Goal: Task Accomplishment & Management: Manage account settings

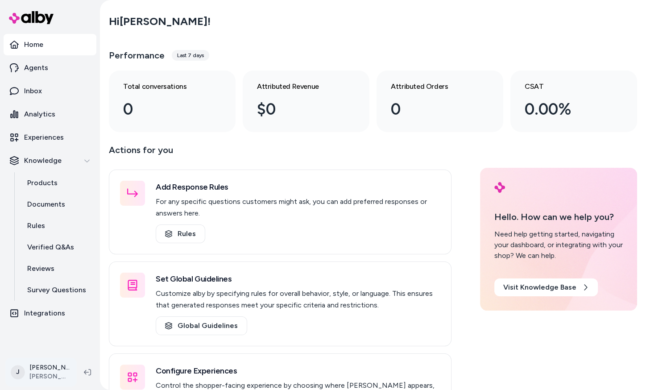
click at [45, 378] on html "Home Agents Inbox Analytics Experiences Knowledge Products Documents Rules Veri…" at bounding box center [323, 195] width 646 height 390
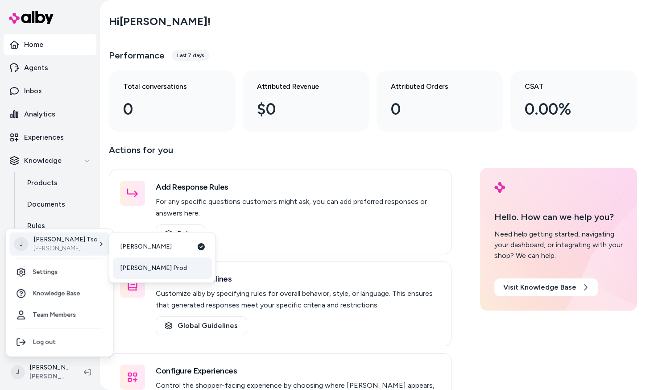
click at [140, 266] on span "[PERSON_NAME] Prod" at bounding box center [153, 268] width 67 height 9
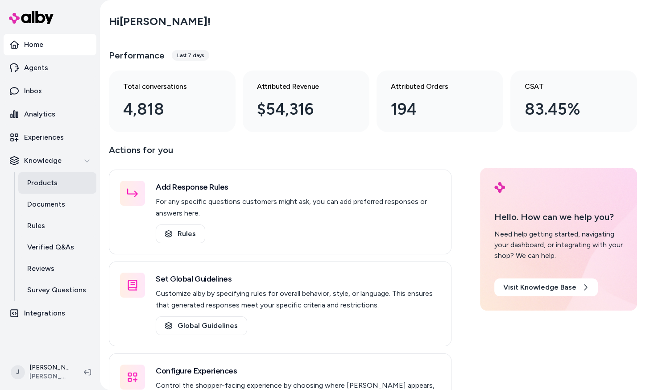
click at [54, 186] on p "Products" at bounding box center [42, 183] width 30 height 11
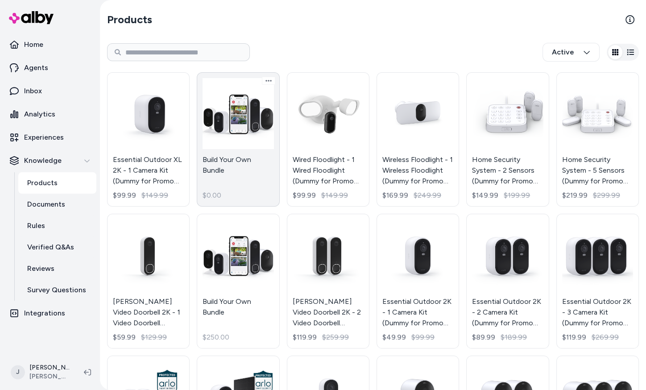
click at [221, 151] on link "Build Your Own Bundle $0.00" at bounding box center [238, 139] width 83 height 134
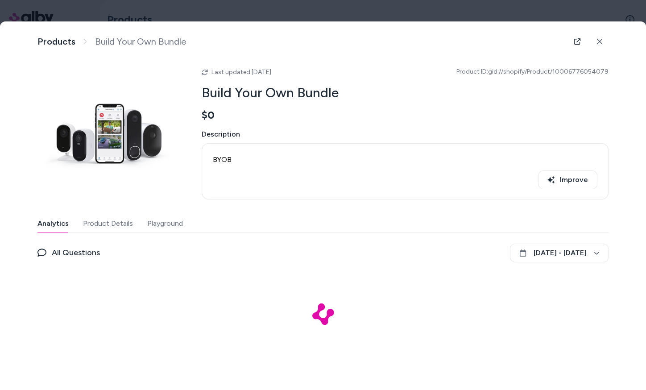
click at [86, 222] on button "Product Details" at bounding box center [108, 224] width 50 height 18
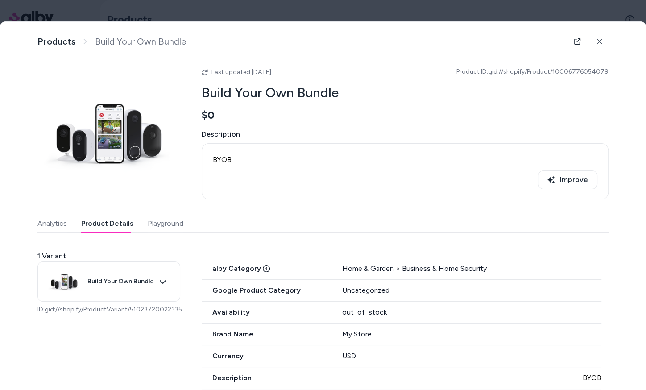
click at [377, 269] on div "Home & Garden > Business & Home Security" at bounding box center [471, 268] width 259 height 11
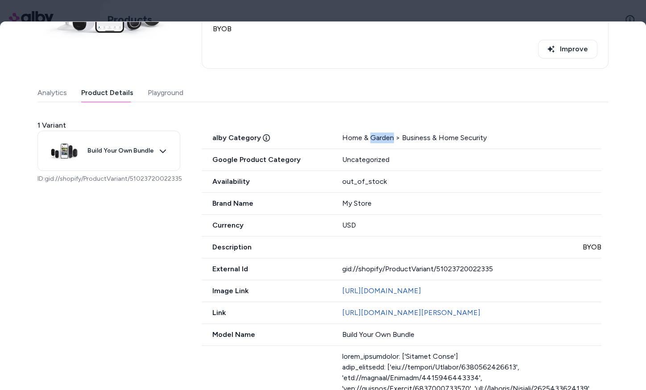
scroll to position [139, 0]
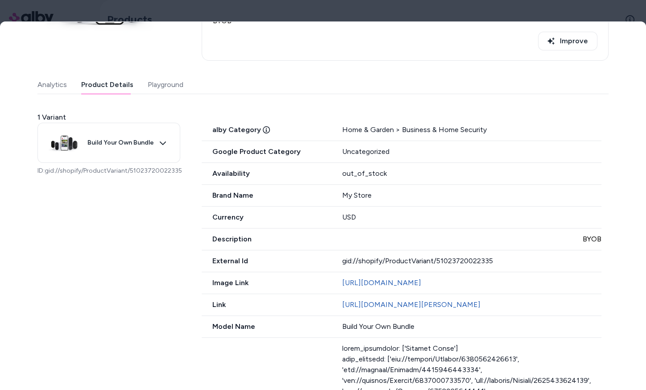
click at [263, 129] on icon at bounding box center [266, 129] width 7 height 7
click at [565, 6] on div at bounding box center [323, 195] width 646 height 390
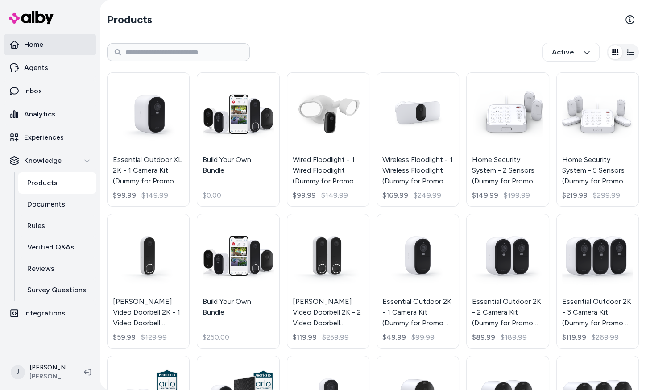
click at [29, 47] on p "Home" at bounding box center [33, 44] width 19 height 11
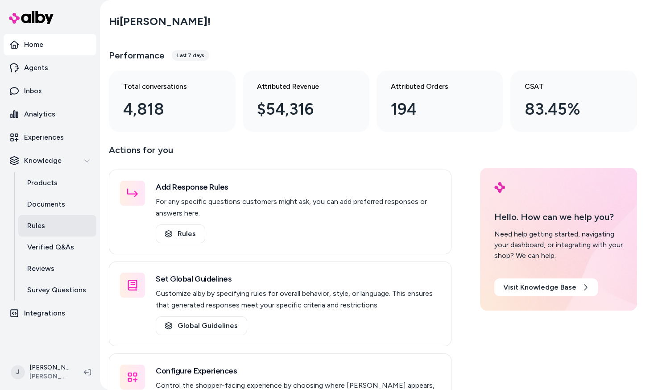
click at [48, 232] on link "Rules" at bounding box center [57, 225] width 78 height 21
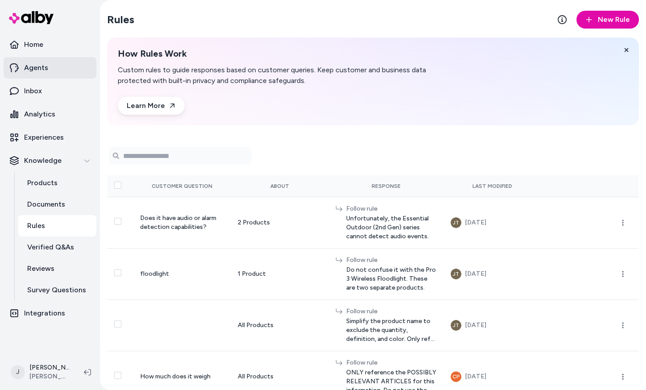
click at [46, 71] on p "Agents" at bounding box center [36, 67] width 24 height 11
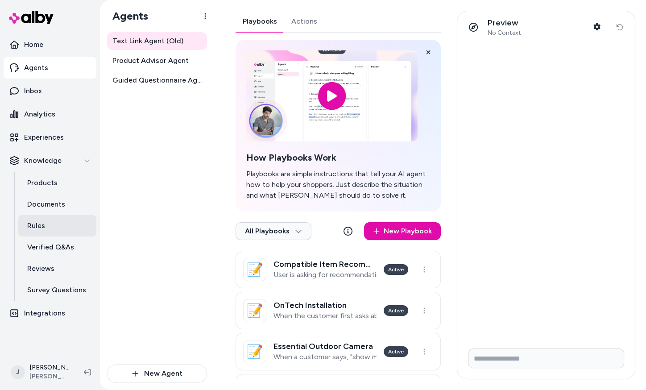
click at [45, 229] on link "Rules" at bounding box center [57, 225] width 78 height 21
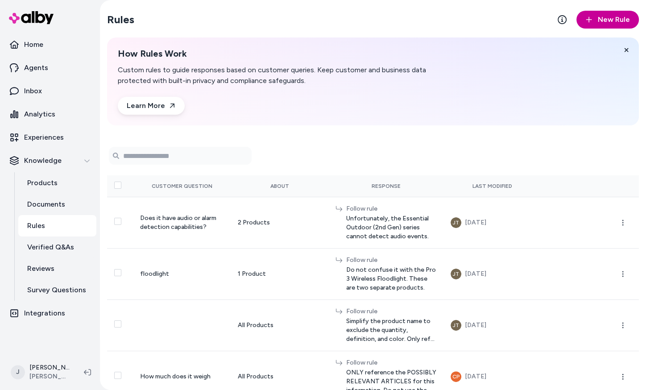
click at [597, 21] on button "New Rule" at bounding box center [608, 20] width 62 height 18
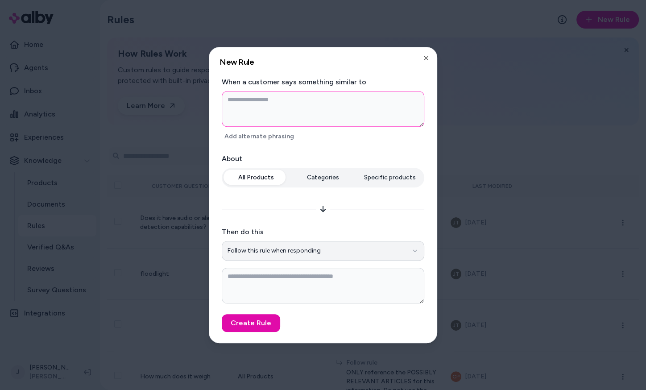
click at [302, 253] on button "Follow this rule when responding" at bounding box center [323, 251] width 203 height 20
click at [326, 91] on div "When a customer says something similar to Add alternate phrasing" at bounding box center [323, 110] width 203 height 66
click at [314, 121] on textarea at bounding box center [323, 109] width 203 height 36
click at [425, 59] on icon "button" at bounding box center [426, 57] width 7 height 7
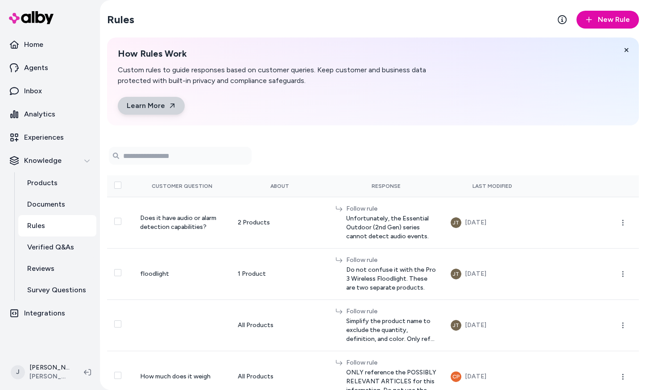
click at [169, 109] on icon at bounding box center [172, 105] width 7 height 7
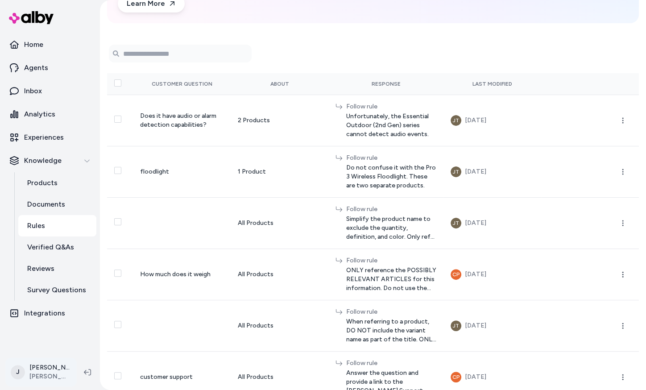
click at [47, 376] on html "Home Agents Inbox Analytics Experiences Knowledge Products Documents Rules Veri…" at bounding box center [323, 195] width 646 height 390
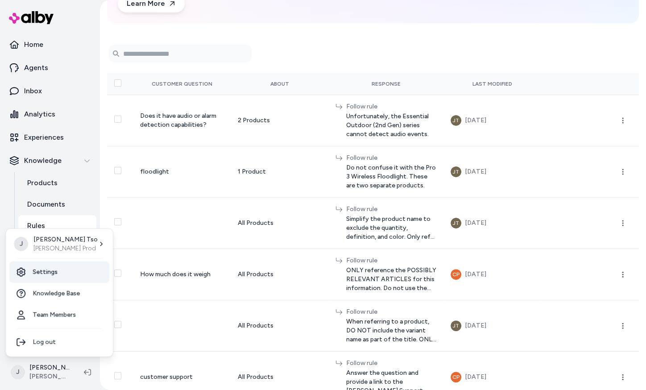
click at [72, 271] on link "Settings" at bounding box center [59, 272] width 100 height 21
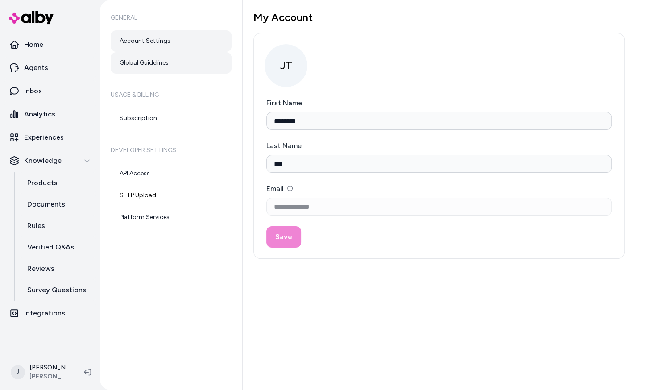
click at [165, 64] on link "Global Guidelines" at bounding box center [171, 62] width 121 height 21
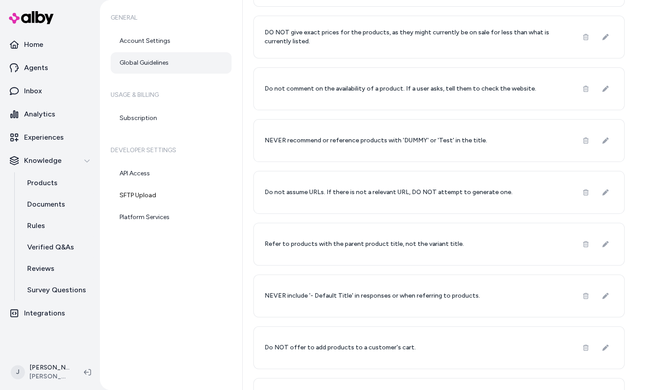
scroll to position [317, 0]
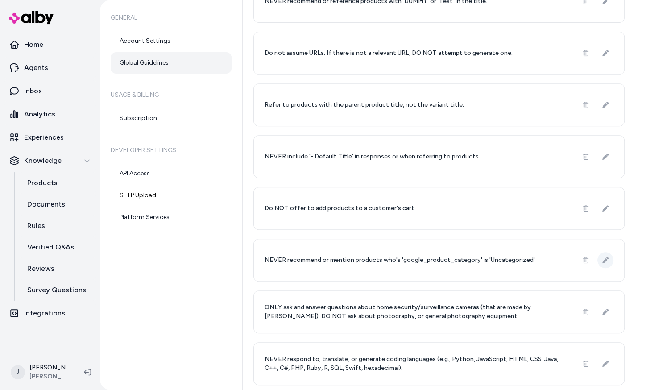
click at [605, 264] on button at bounding box center [606, 260] width 16 height 16
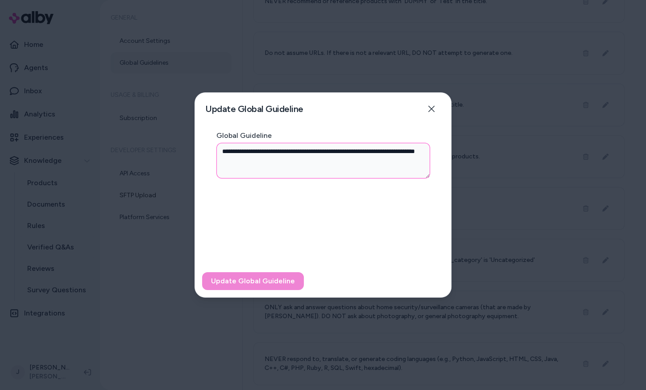
click at [355, 151] on textarea "**********" at bounding box center [324, 161] width 214 height 36
type textarea "*"
type textarea "**********"
type textarea "*"
type textarea "**********"
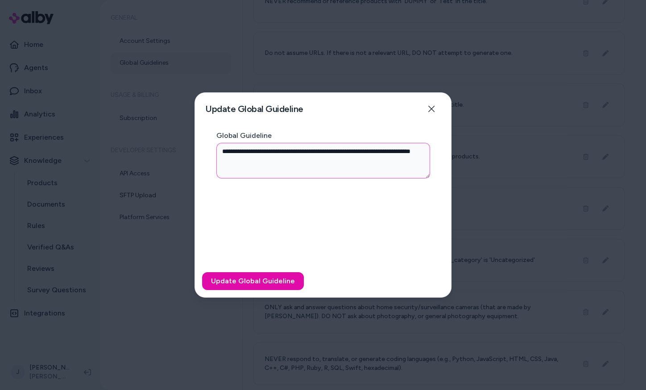
type textarea "*"
type textarea "**********"
type textarea "*"
type textarea "**********"
type textarea "*"
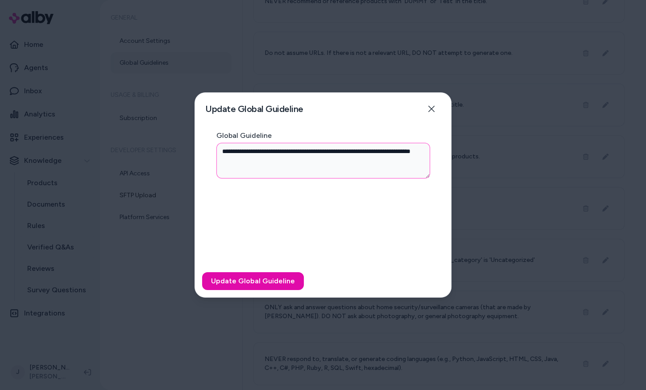
type textarea "**********"
type textarea "*"
type textarea "**********"
click at [256, 280] on button "Update Global Guideline" at bounding box center [253, 281] width 102 height 18
type textarea "*"
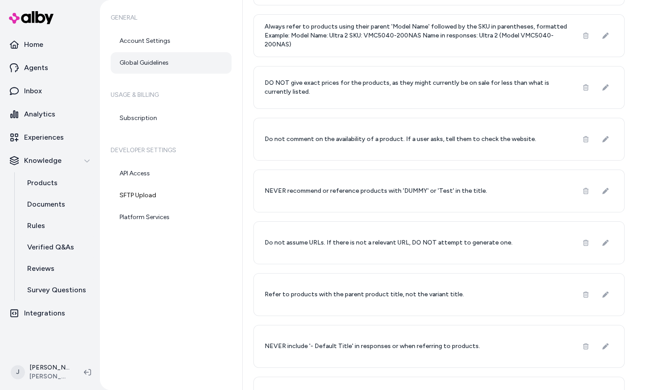
scroll to position [126, 0]
click at [586, 300] on button at bounding box center [586, 295] width 16 height 16
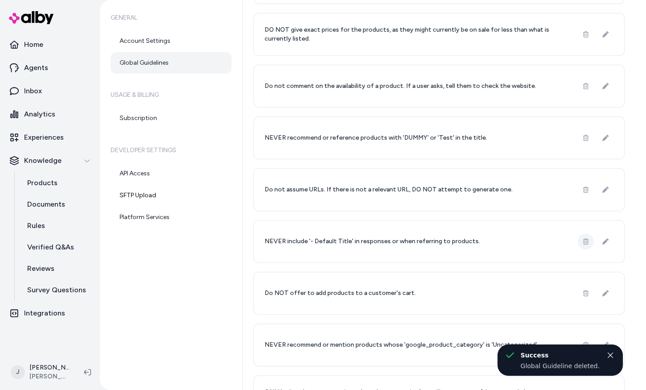
scroll to position [181, 0]
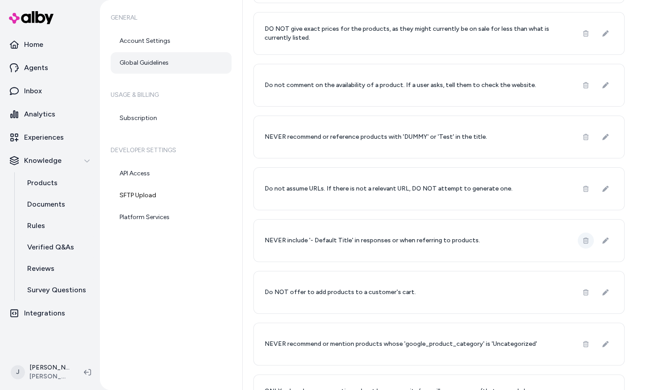
click at [585, 233] on button at bounding box center [586, 241] width 16 height 16
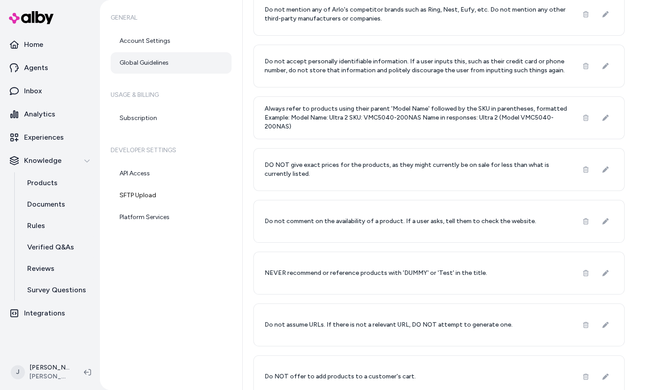
scroll to position [0, 0]
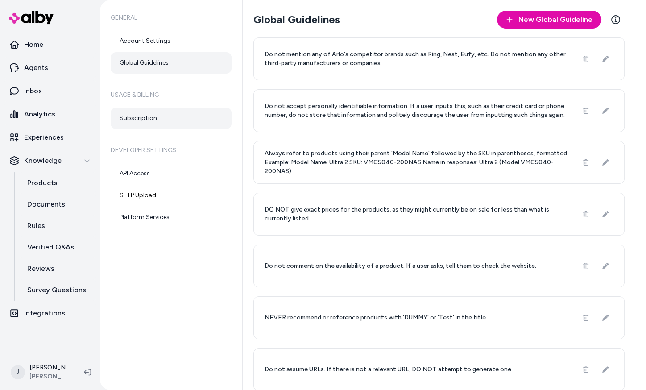
click at [140, 123] on link "Subscription" at bounding box center [171, 118] width 121 height 21
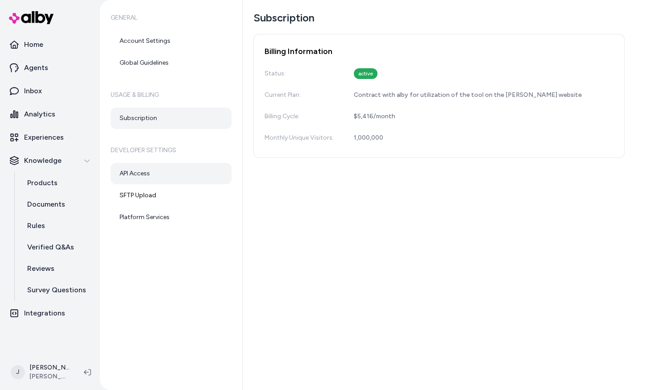
click at [136, 178] on link "API Access" at bounding box center [171, 173] width 121 height 21
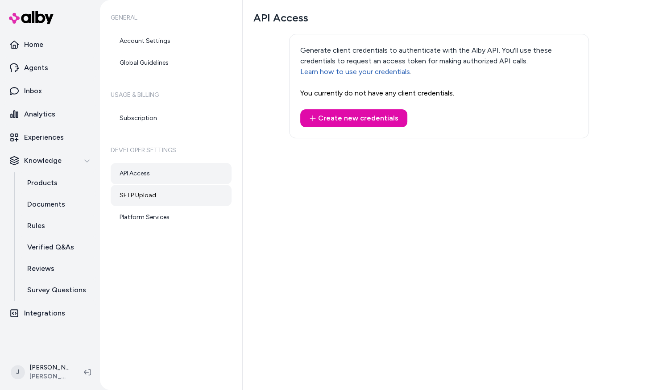
click at [138, 194] on link "SFTP Upload" at bounding box center [171, 195] width 121 height 21
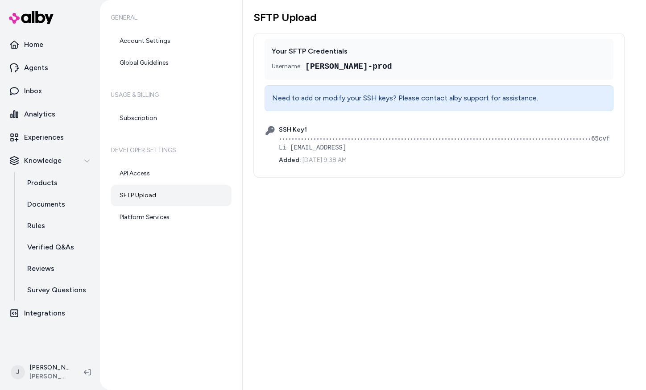
click at [145, 206] on ul "API Access SFTP Upload Platform Services" at bounding box center [171, 195] width 121 height 65
click at [125, 218] on link "Platform Services" at bounding box center [171, 217] width 121 height 21
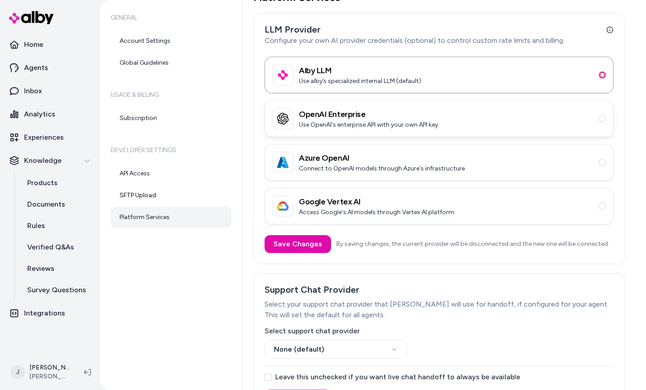
scroll to position [50, 0]
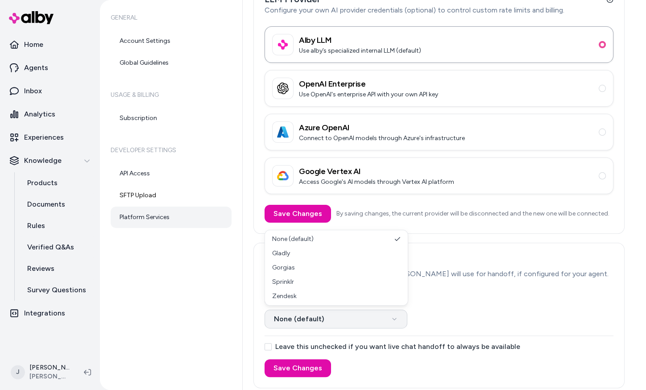
click at [294, 321] on html "Home Agents Inbox Analytics Experiences Knowledge Products Documents Rules Veri…" at bounding box center [323, 195] width 646 height 390
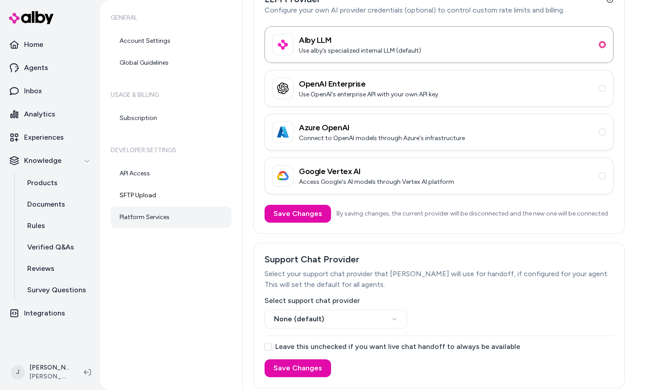
click at [239, 332] on html "Home Agents Inbox Analytics Experiences Knowledge Products Documents Rules Veri…" at bounding box center [323, 195] width 646 height 390
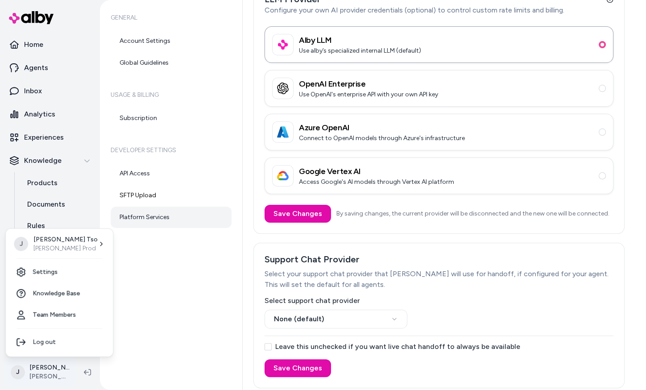
click at [56, 368] on html "Home Agents Inbox Analytics Experiences Knowledge Products Documents Rules Veri…" at bounding box center [323, 195] width 646 height 390
click at [139, 295] on html "Home Agents Inbox Analytics Experiences Knowledge Products Documents Rules Veri…" at bounding box center [323, 195] width 646 height 390
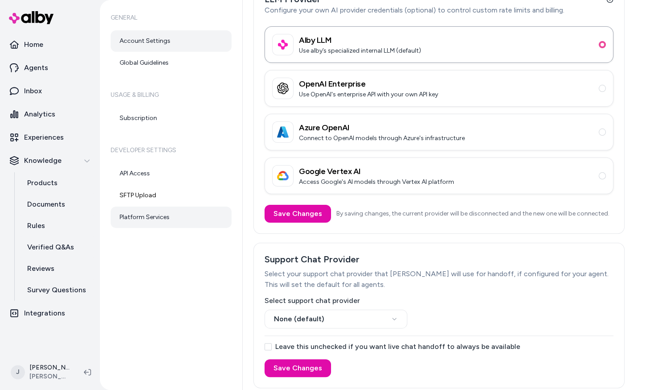
click at [164, 36] on link "Account Settings" at bounding box center [171, 40] width 121 height 21
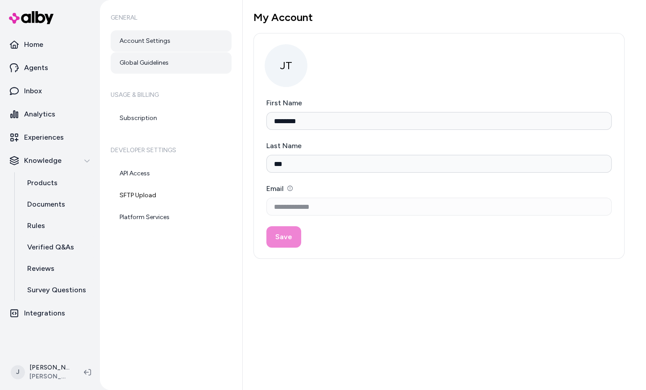
click at [162, 61] on link "Global Guidelines" at bounding box center [171, 62] width 121 height 21
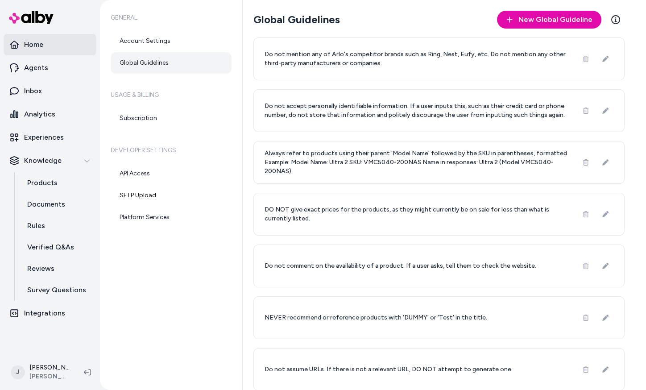
click at [53, 49] on link "Home" at bounding box center [50, 44] width 93 height 21
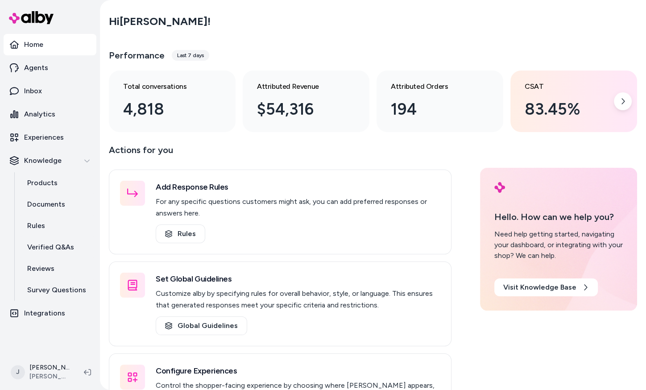
click at [552, 106] on div "83.45%" at bounding box center [567, 109] width 84 height 24
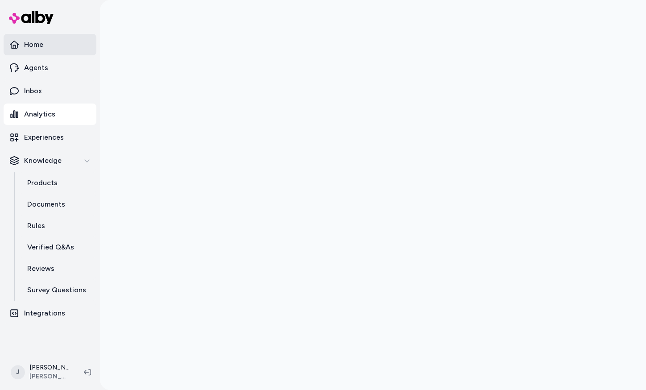
click at [32, 50] on link "Home" at bounding box center [50, 44] width 93 height 21
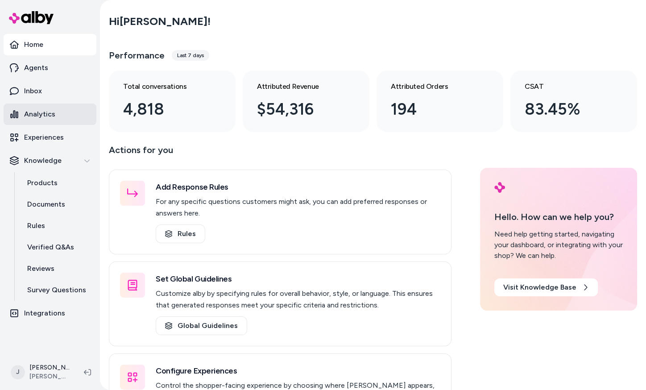
click at [50, 119] on p "Analytics" at bounding box center [39, 114] width 31 height 11
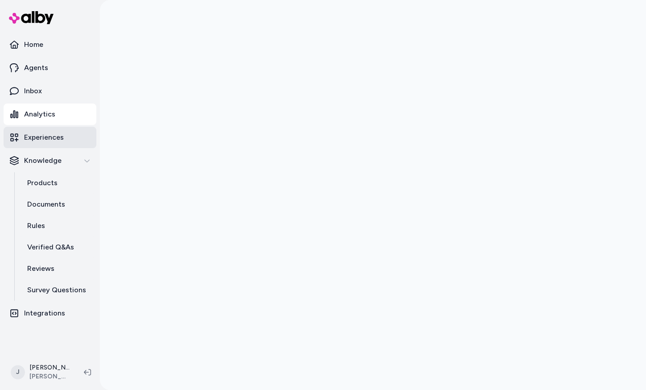
click at [48, 131] on link "Experiences" at bounding box center [50, 137] width 93 height 21
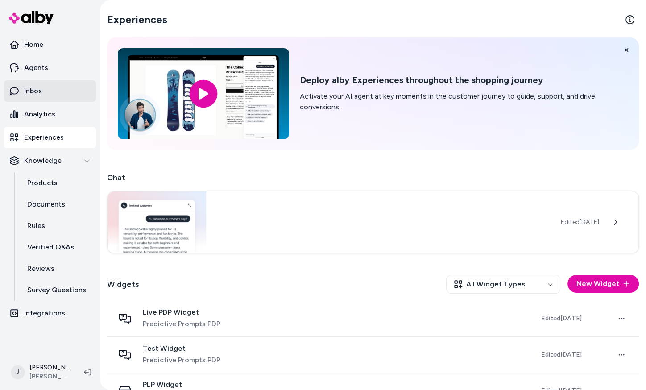
click at [53, 86] on link "Inbox" at bounding box center [50, 90] width 93 height 21
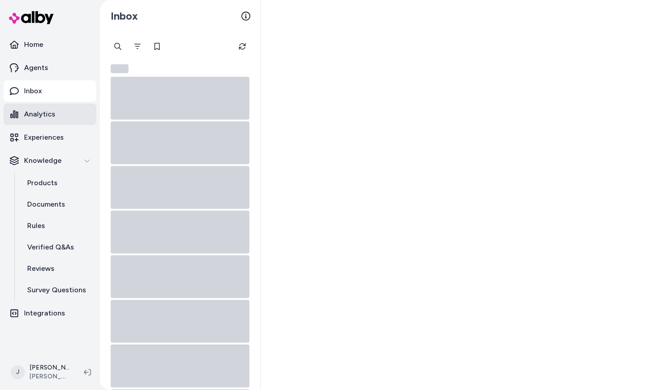
click at [51, 119] on p "Analytics" at bounding box center [39, 114] width 31 height 11
